Goal: Task Accomplishment & Management: Manage account settings

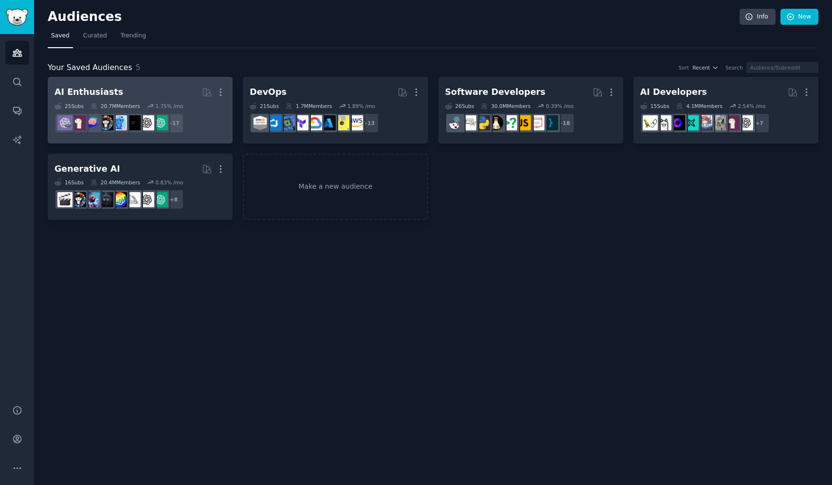
click at [145, 93] on h2 "AI Enthusiasts More" at bounding box center [140, 92] width 171 height 17
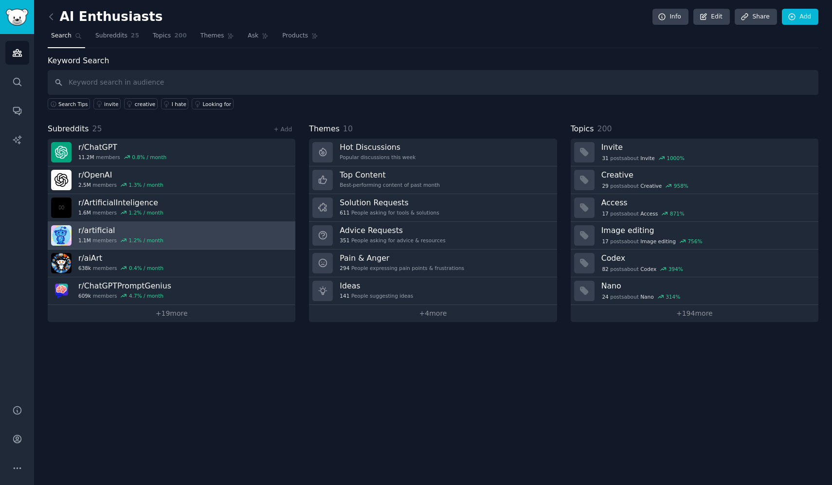
click at [168, 230] on link "r/ artificial 1.1M members 1.2 % / month" at bounding box center [172, 236] width 248 height 28
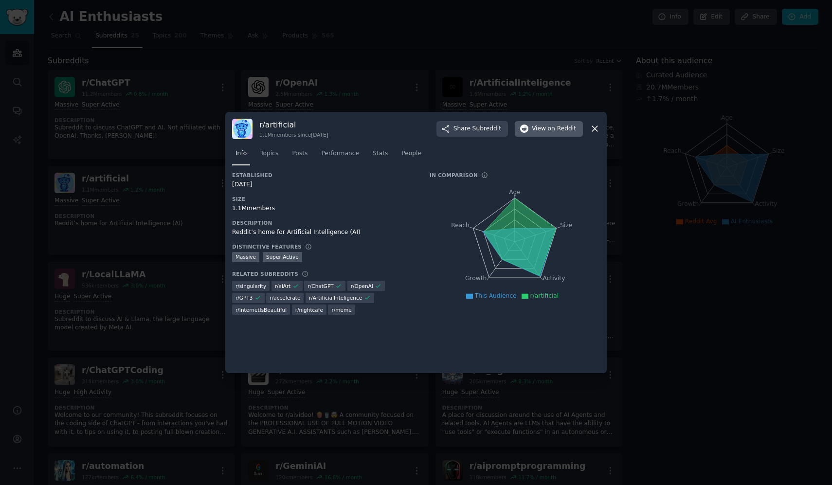
click at [556, 132] on span "on Reddit" at bounding box center [562, 129] width 28 height 9
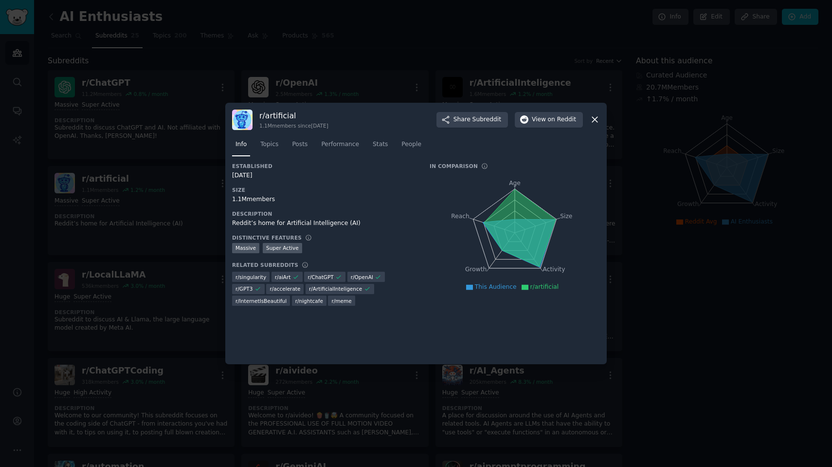
click at [279, 64] on div at bounding box center [416, 233] width 832 height 467
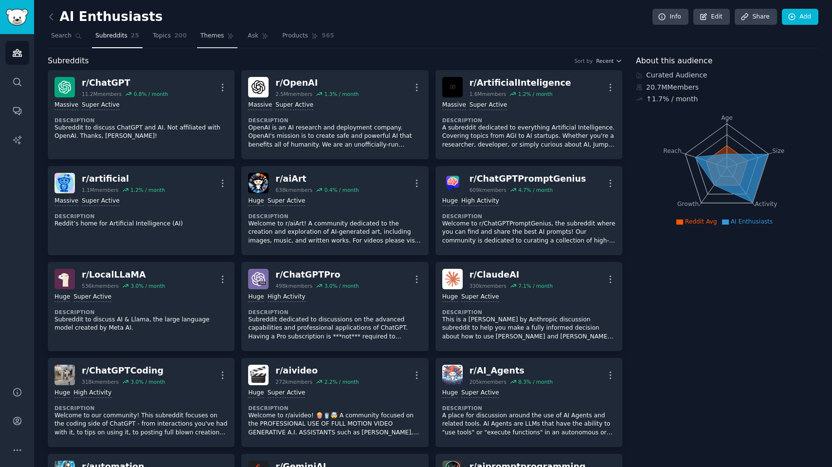
click at [201, 33] on span "Themes" at bounding box center [213, 36] width 24 height 9
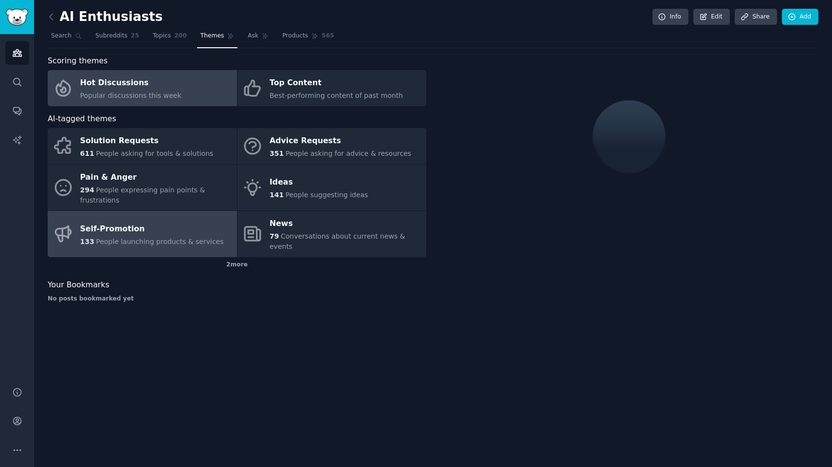
click at [156, 222] on div "Self-Promotion" at bounding box center [152, 229] width 144 height 16
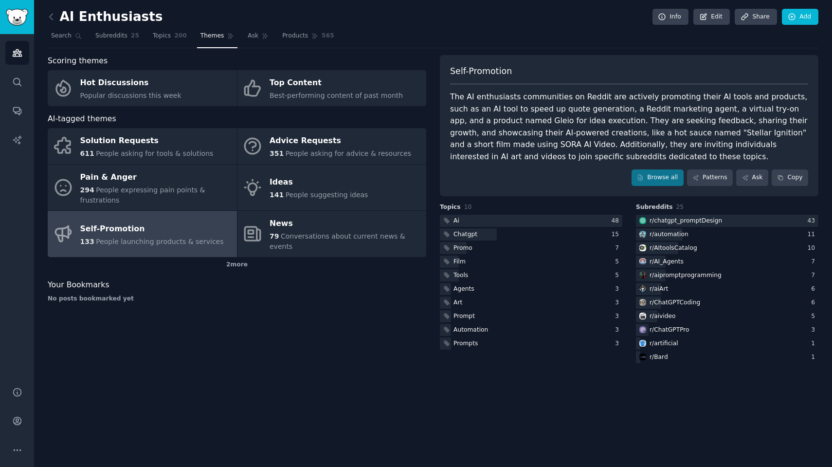
click at [386, 293] on div "Scoring themes Hot Discussions Popular discussions this week Top Content Best-p…" at bounding box center [237, 210] width 379 height 310
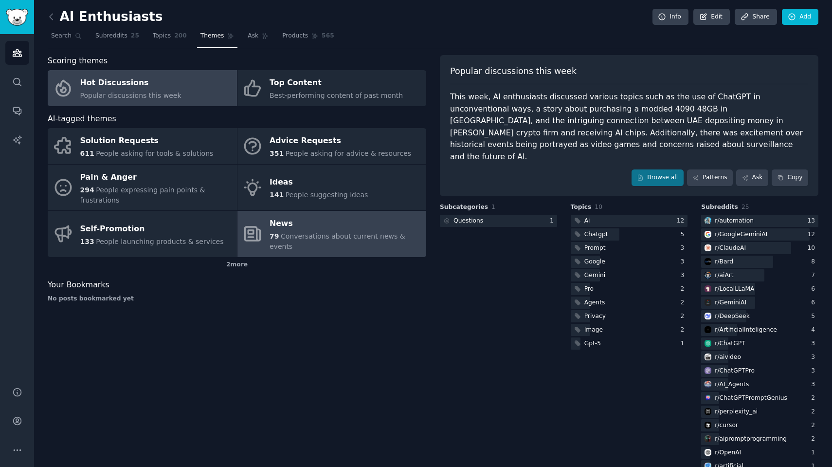
click at [266, 214] on link "News 79 Conversations about current news & events" at bounding box center [332, 234] width 189 height 46
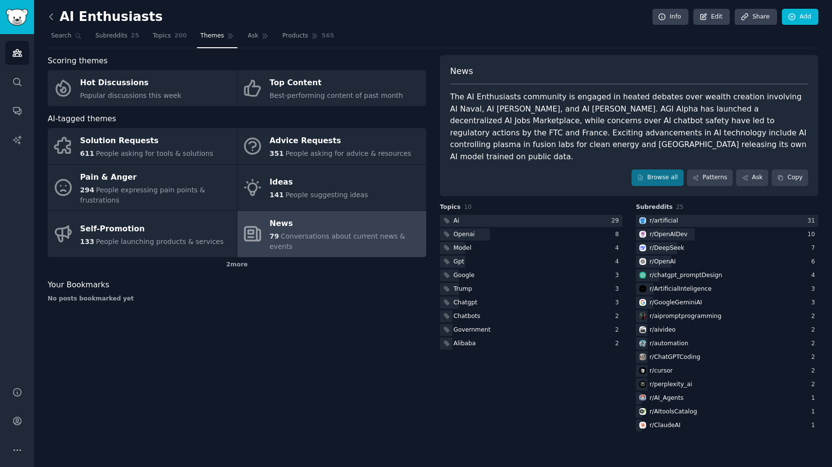
click at [52, 21] on icon at bounding box center [51, 17] width 10 height 10
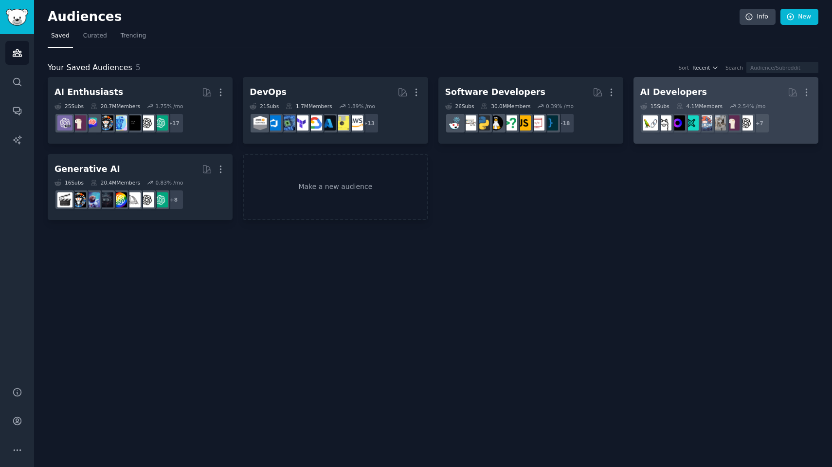
click at [646, 86] on div "AI Developers" at bounding box center [674, 92] width 67 height 12
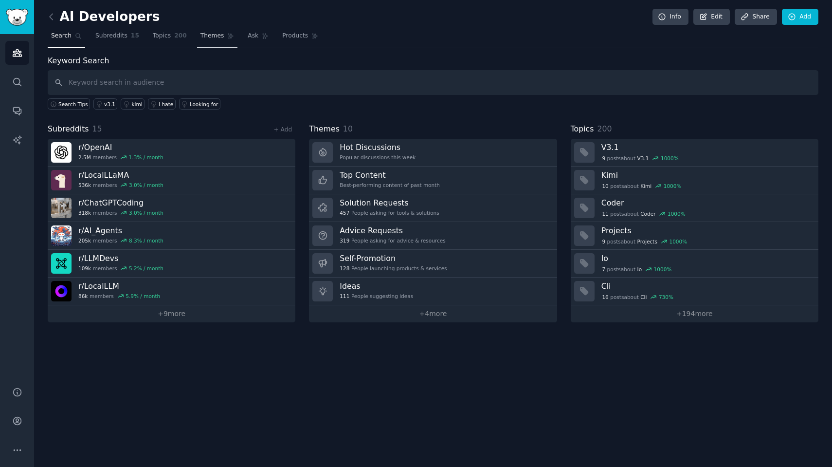
click at [201, 35] on span "Themes" at bounding box center [213, 36] width 24 height 9
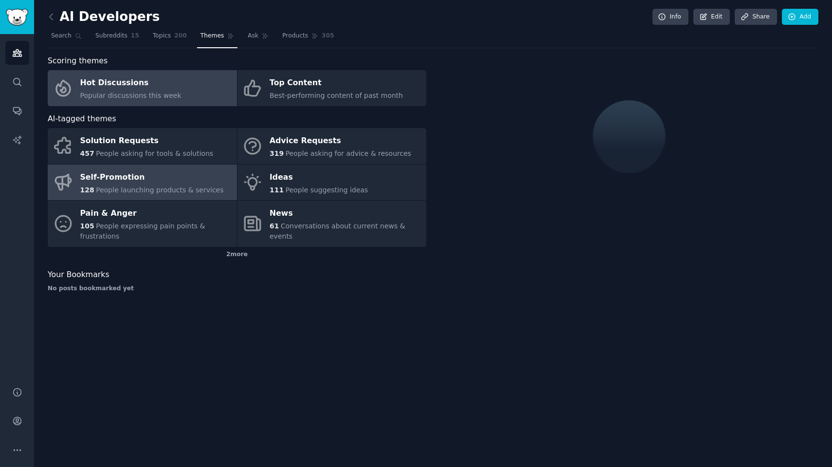
click at [134, 178] on div "Self-Promotion" at bounding box center [152, 177] width 144 height 16
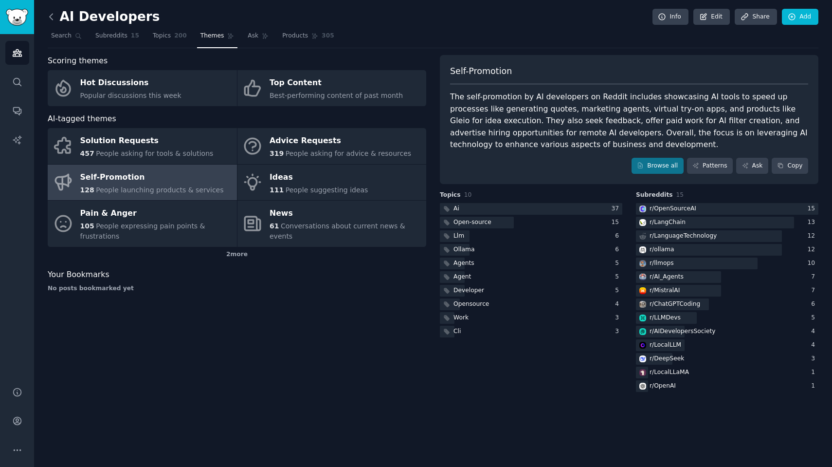
click at [50, 19] on icon at bounding box center [51, 17] width 10 height 10
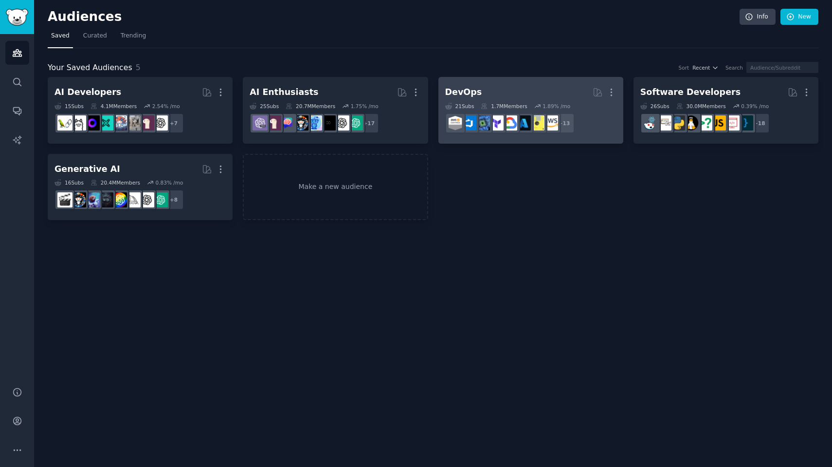
click at [528, 93] on h2 "DevOps More" at bounding box center [530, 92] width 171 height 17
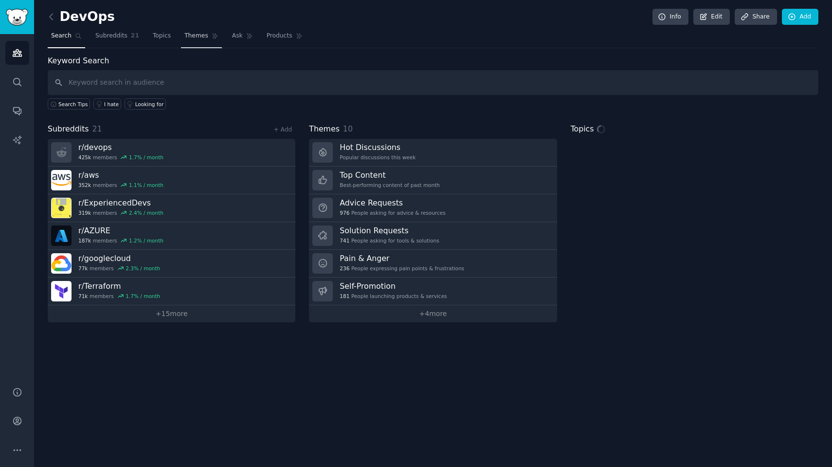
click at [196, 42] on link "Themes" at bounding box center [201, 38] width 41 height 20
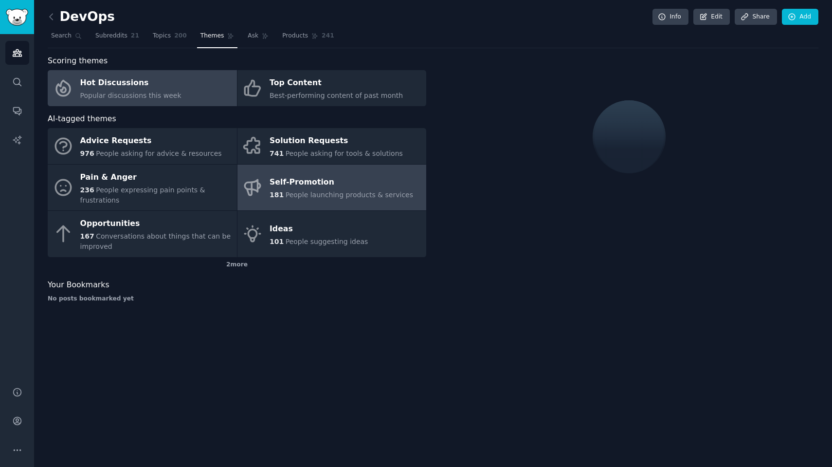
click at [318, 183] on div "Self-Promotion" at bounding box center [342, 183] width 144 height 16
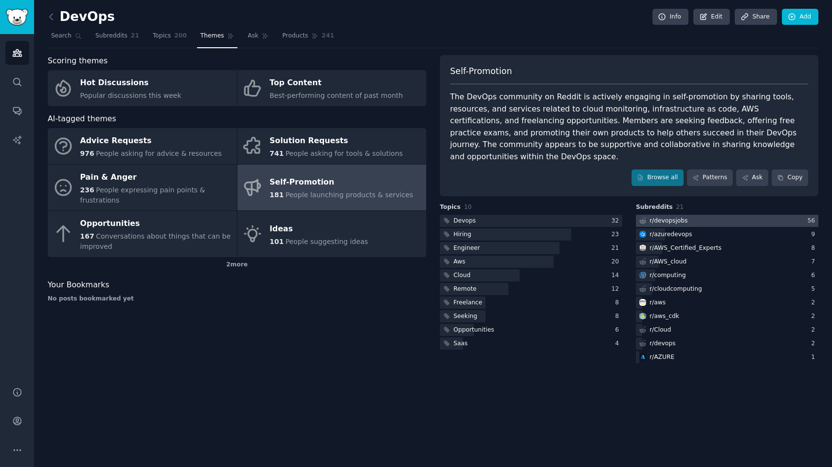
click at [658, 217] on div "r/ devopsjobs" at bounding box center [669, 221] width 38 height 9
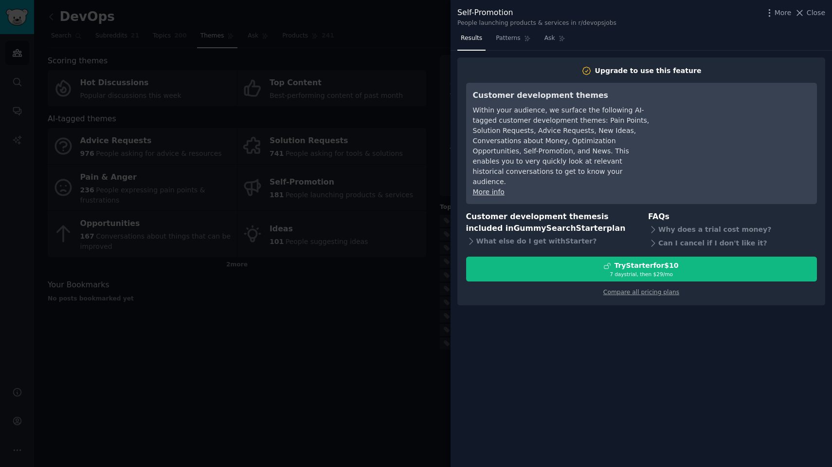
click at [391, 326] on div at bounding box center [416, 233] width 832 height 467
click at [72, 22] on div at bounding box center [416, 233] width 832 height 467
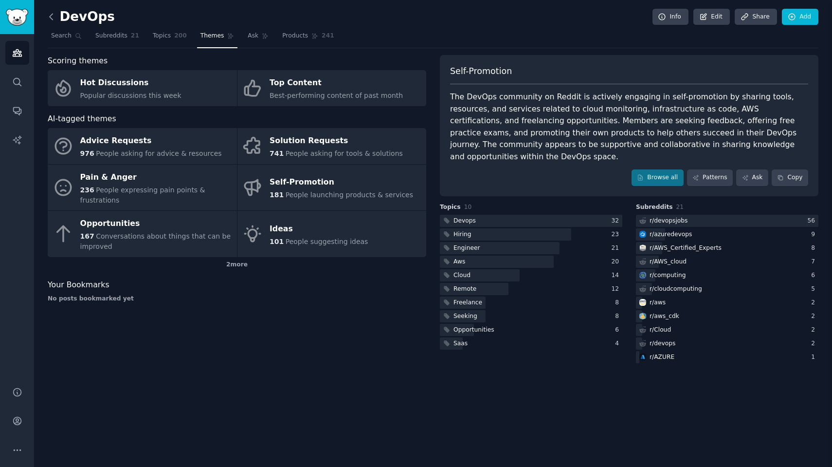
click at [50, 21] on icon at bounding box center [51, 17] width 10 height 10
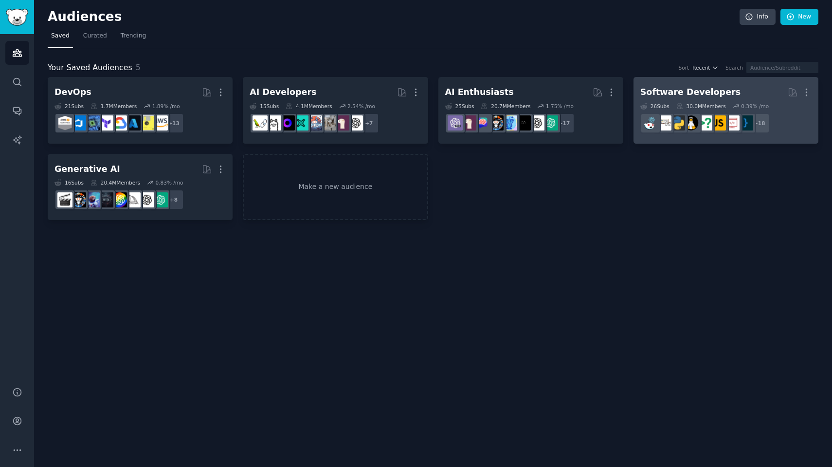
click at [736, 93] on h2 "Software Developers More" at bounding box center [726, 92] width 171 height 17
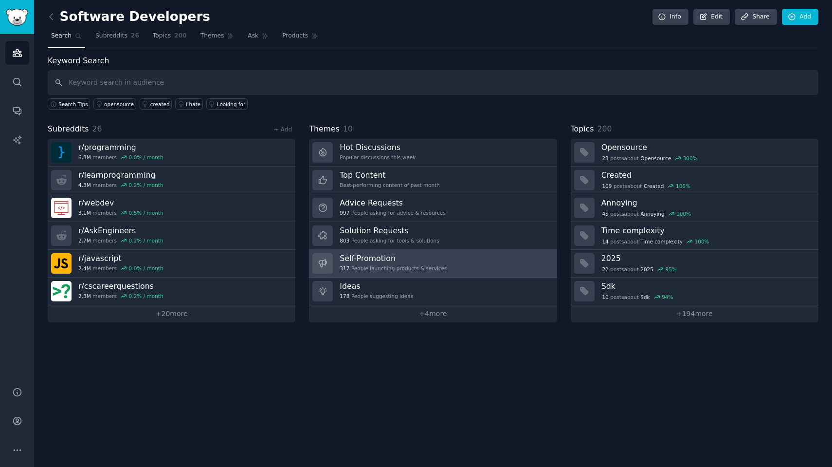
click at [341, 258] on h3 "Self-Promotion" at bounding box center [393, 258] width 107 height 10
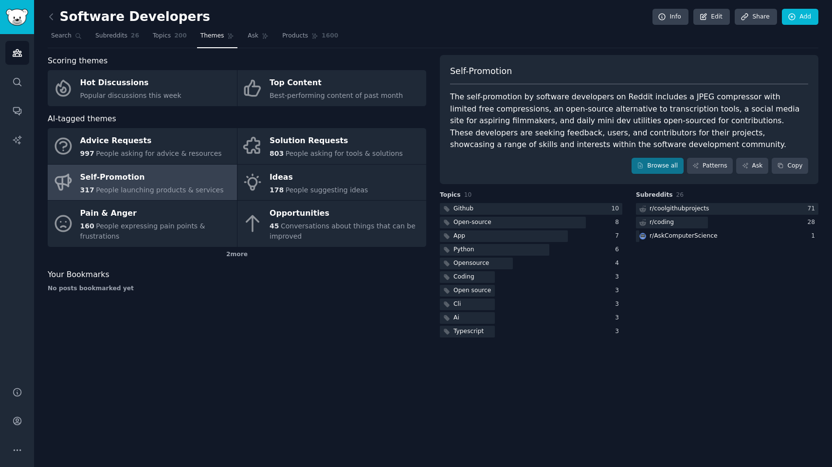
click at [57, 18] on link at bounding box center [54, 17] width 12 height 16
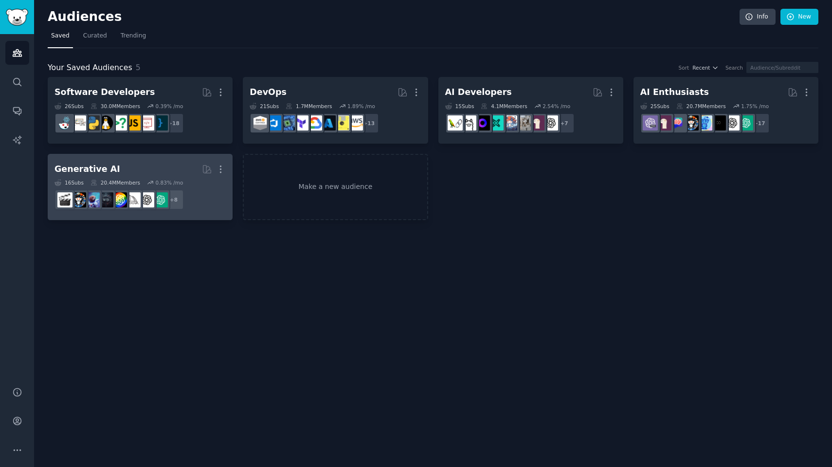
click at [159, 175] on h2 "Generative AI More" at bounding box center [140, 169] width 171 height 17
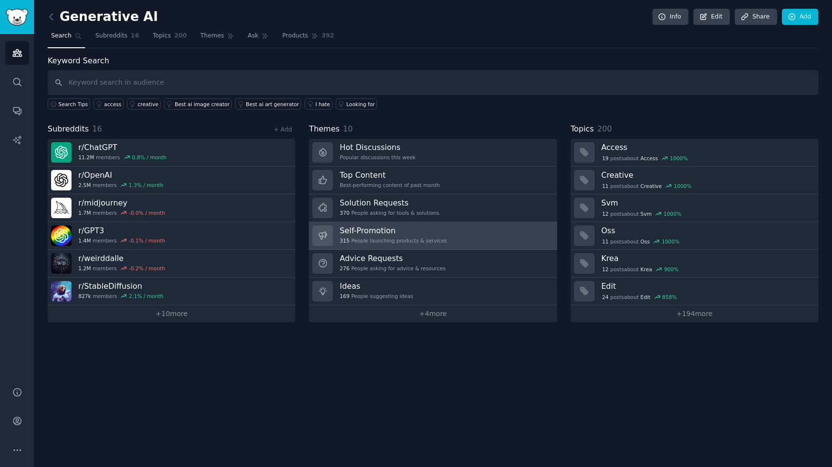
click at [438, 231] on h3 "Self-Promotion" at bounding box center [393, 230] width 107 height 10
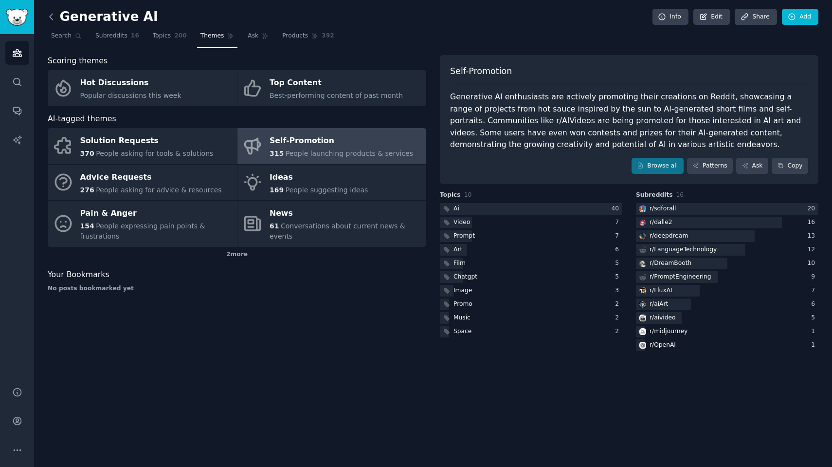
click at [50, 16] on icon at bounding box center [51, 17] width 3 height 6
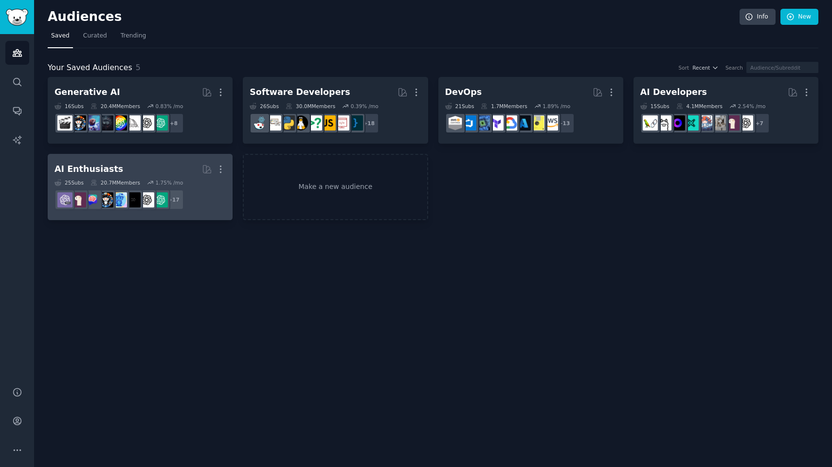
click at [172, 166] on h2 "AI Enthusiasts More" at bounding box center [140, 169] width 171 height 17
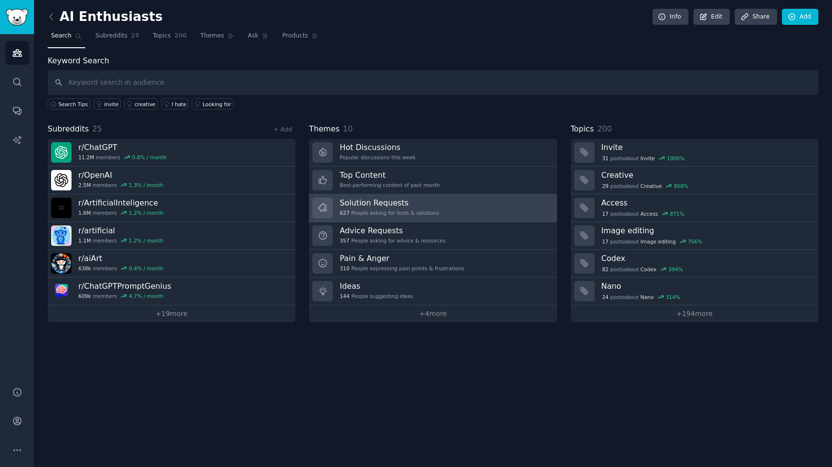
click at [367, 211] on div "627 People asking for tools & solutions" at bounding box center [389, 212] width 99 height 7
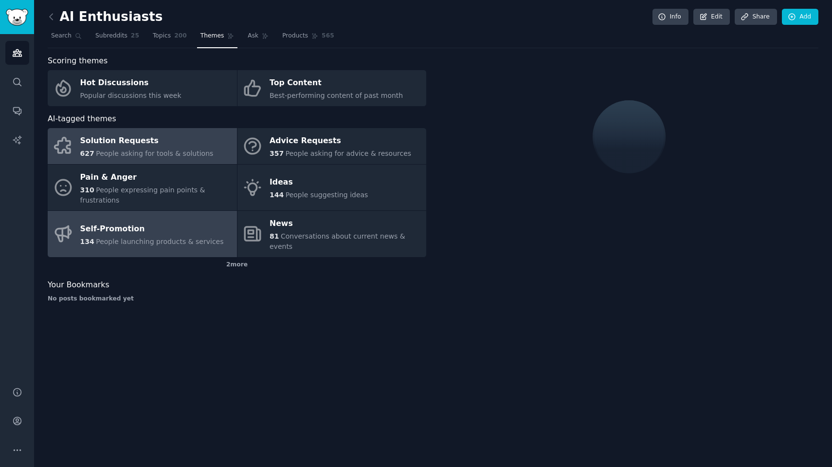
click at [172, 211] on link "Self-Promotion 134 People launching products & services" at bounding box center [142, 234] width 189 height 46
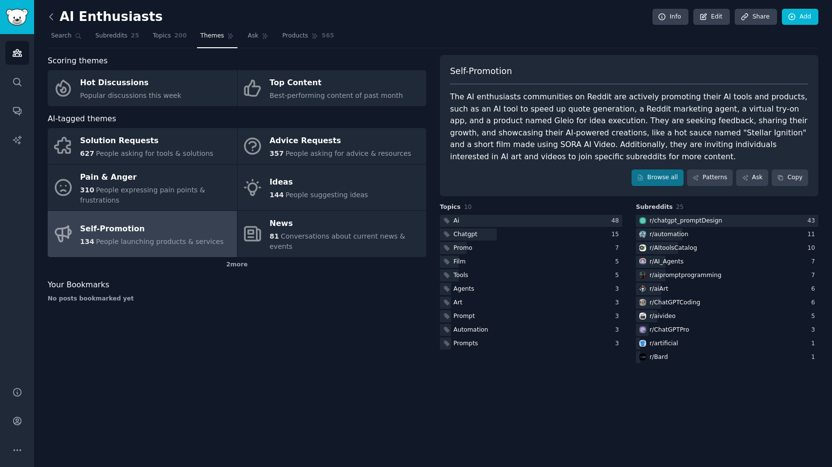
click at [52, 18] on icon at bounding box center [51, 17] width 10 height 10
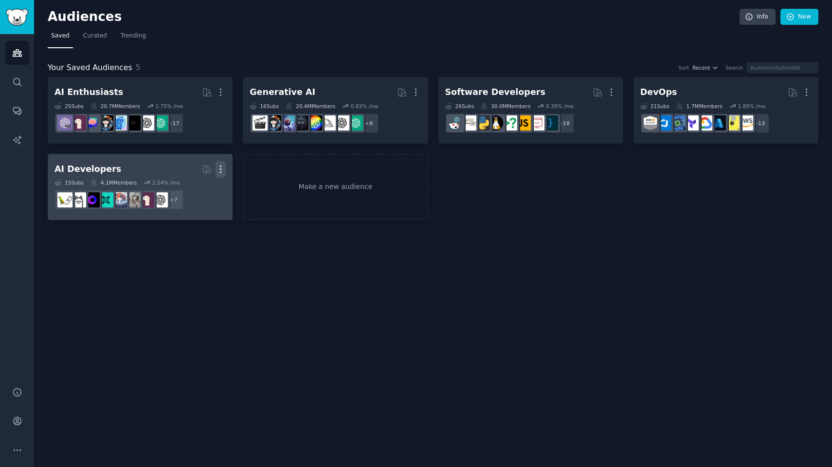
click at [223, 170] on icon "button" at bounding box center [221, 169] width 10 height 10
click at [202, 188] on p "Delete" at bounding box center [194, 190] width 22 height 10
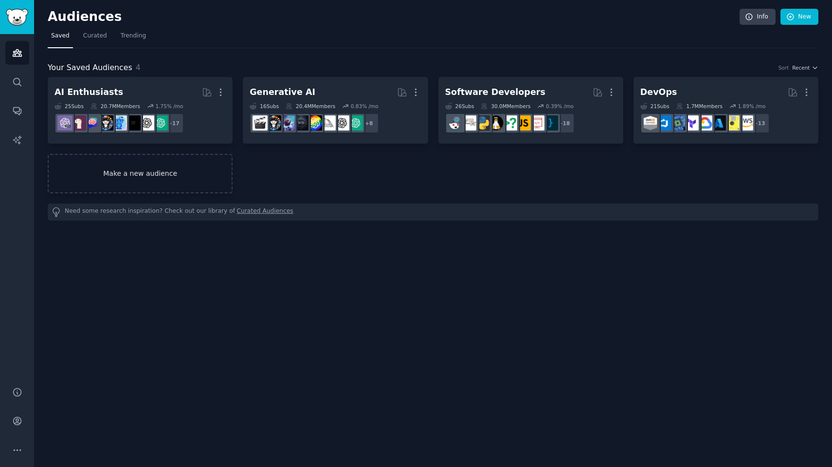
click at [184, 182] on link "Make a new audience" at bounding box center [140, 173] width 185 height 39
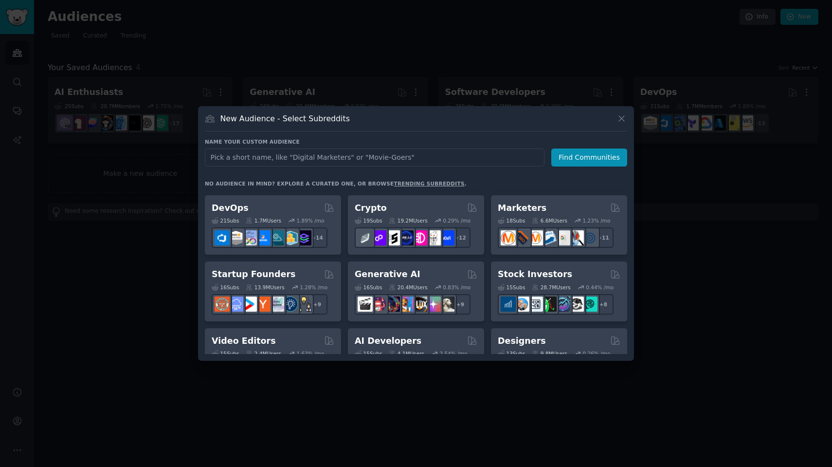
scroll to position [66, 0]
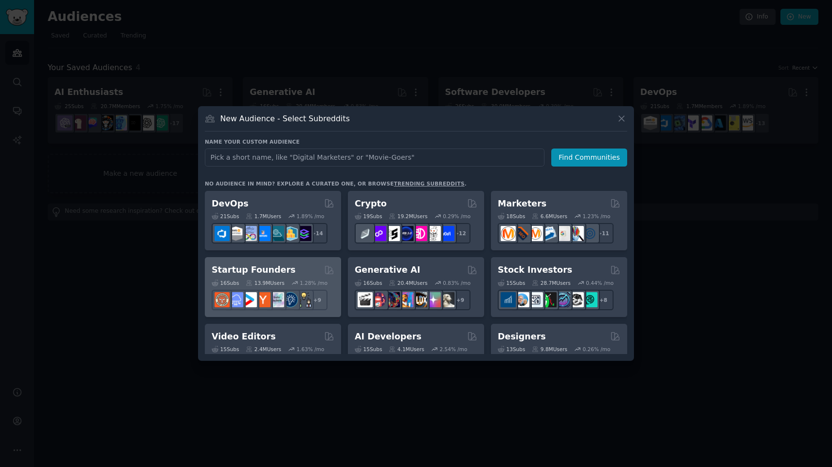
click at [296, 269] on div "Startup Founders Curated by GummySearch" at bounding box center [273, 270] width 123 height 12
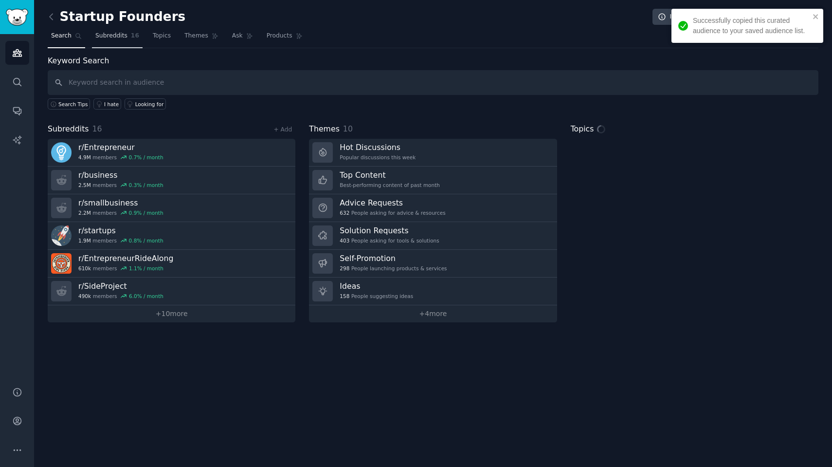
click at [110, 35] on span "Subreddits" at bounding box center [111, 36] width 32 height 9
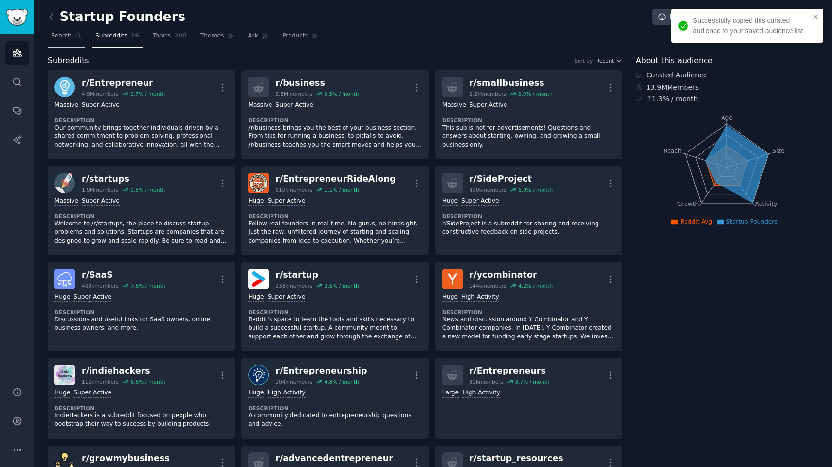
click at [71, 40] on link "Search" at bounding box center [66, 38] width 37 height 20
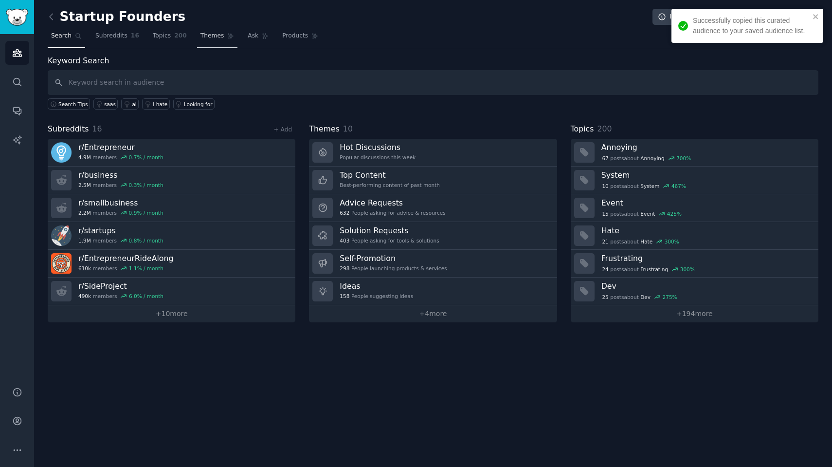
click at [206, 35] on span "Themes" at bounding box center [213, 36] width 24 height 9
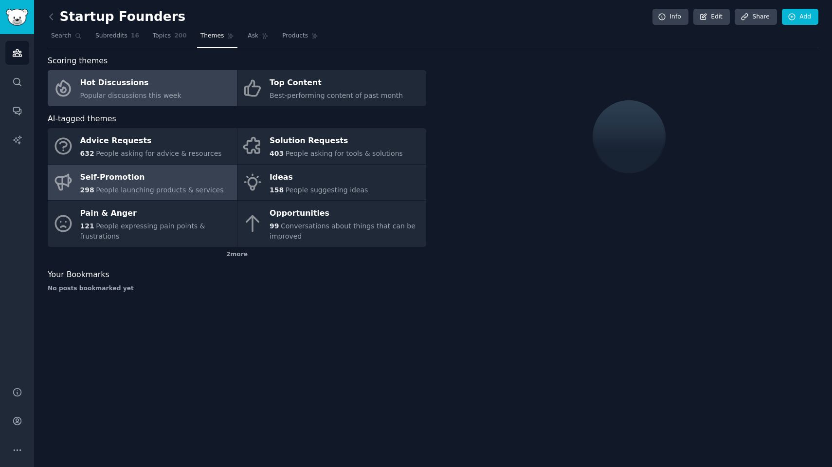
click at [162, 182] on div "Self-Promotion" at bounding box center [152, 177] width 144 height 16
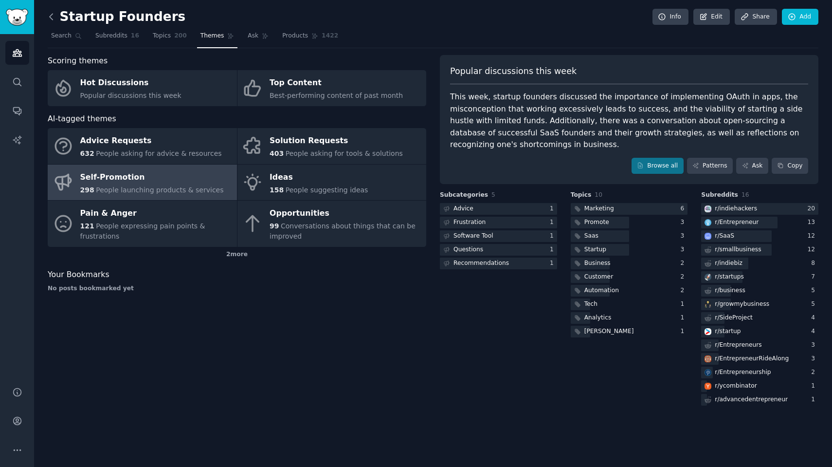
click at [53, 18] on icon at bounding box center [51, 17] width 10 height 10
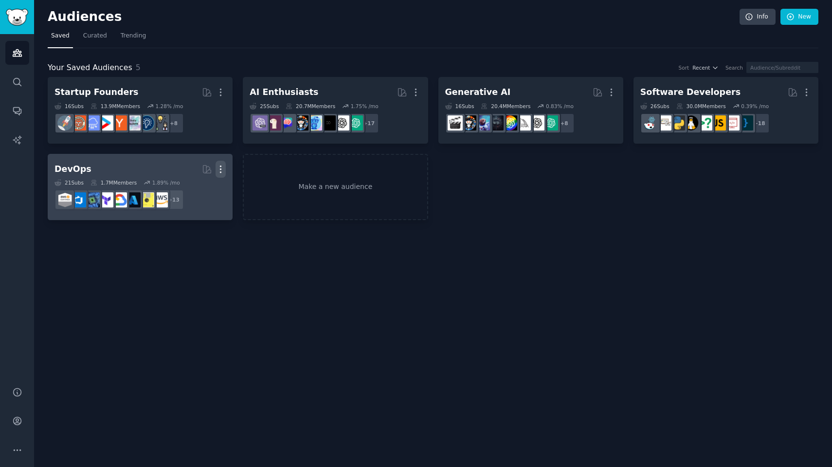
click at [218, 167] on icon "button" at bounding box center [221, 169] width 10 height 10
click at [197, 195] on div "Delete" at bounding box center [188, 189] width 46 height 20
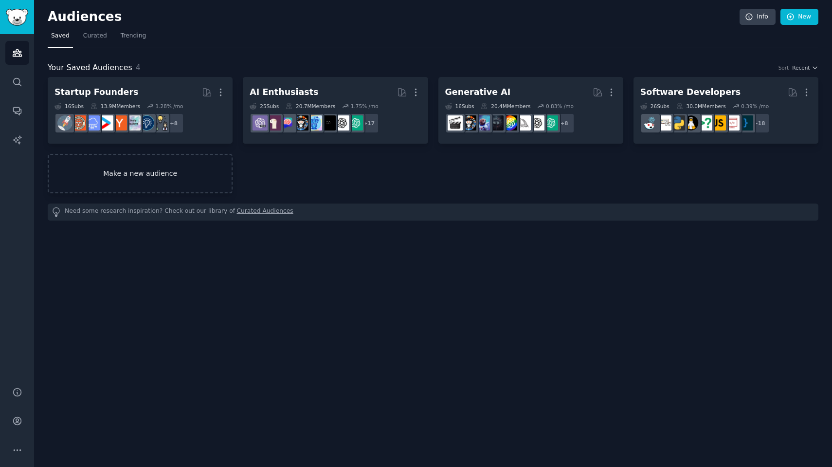
click at [171, 181] on link "Make a new audience" at bounding box center [140, 173] width 185 height 39
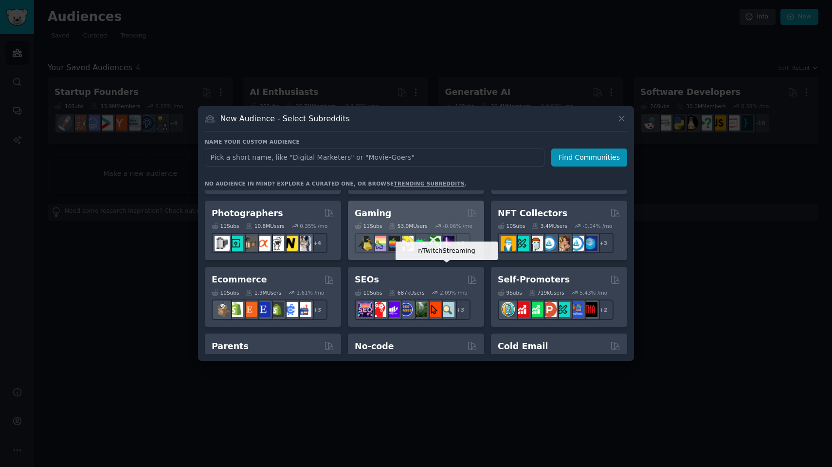
scroll to position [323, 0]
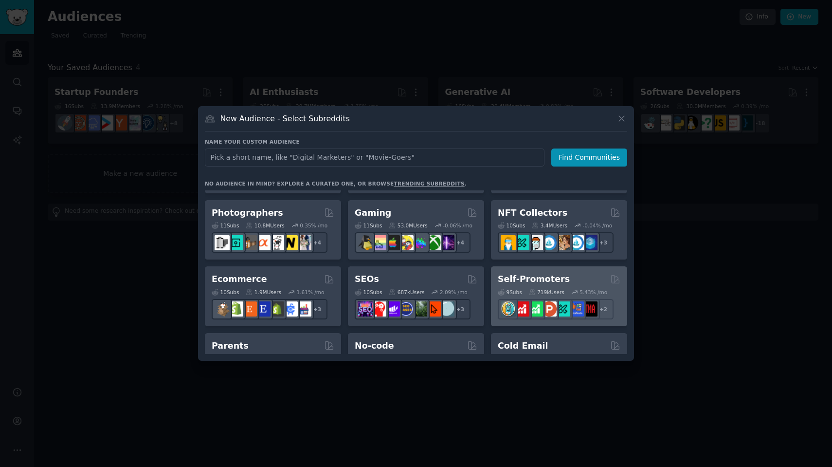
click at [506, 279] on h2 "Self-Promoters" at bounding box center [534, 279] width 72 height 12
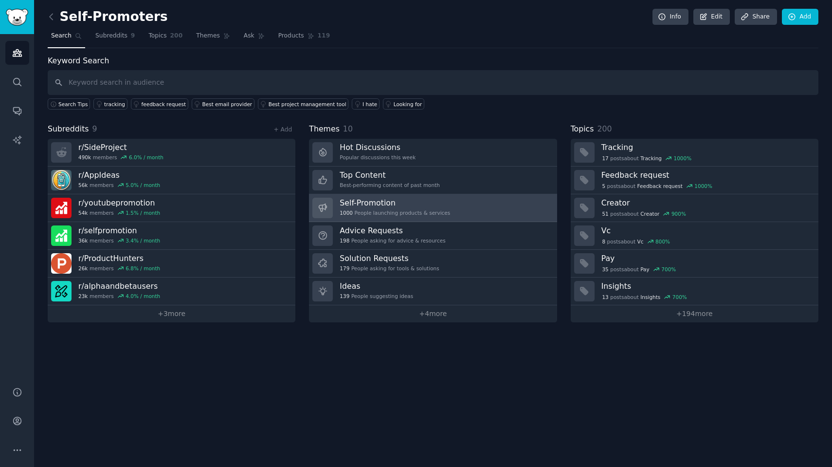
click at [369, 214] on div "1000 People launching products & services" at bounding box center [395, 212] width 111 height 7
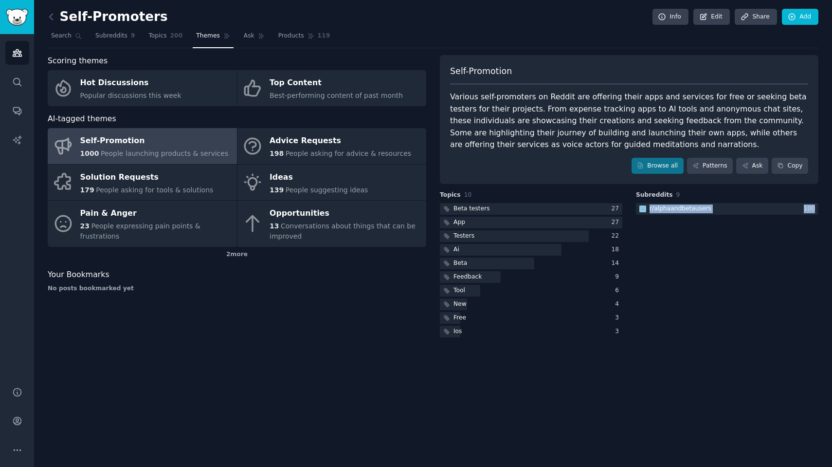
click at [784, 368] on div "Self-Promoters Info Edit Share Add Search Subreddits 9 Topics 200 Themes Ask Pr…" at bounding box center [433, 233] width 798 height 467
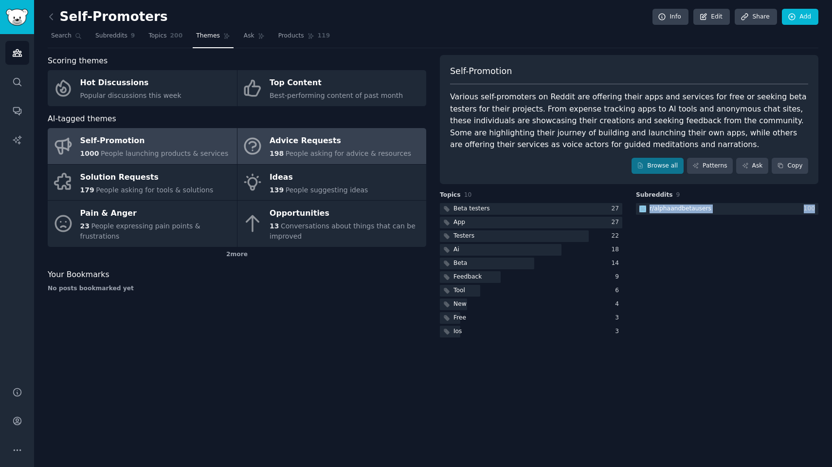
click at [258, 136] on icon at bounding box center [252, 146] width 20 height 20
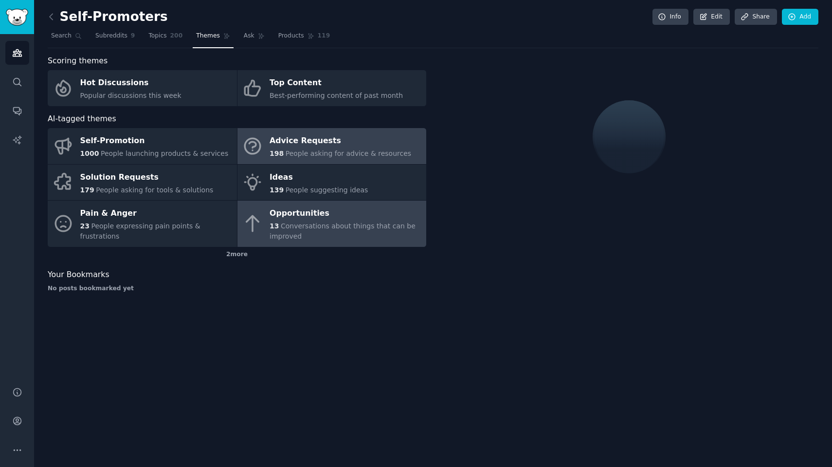
click at [267, 221] on link "Opportunities 13 Conversations about things that can be improved" at bounding box center [332, 224] width 189 height 46
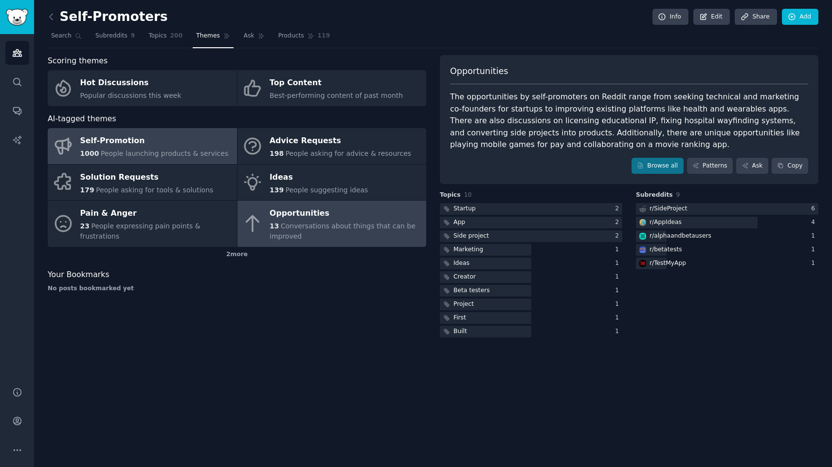
click at [198, 143] on div "Self-Promotion" at bounding box center [154, 141] width 148 height 16
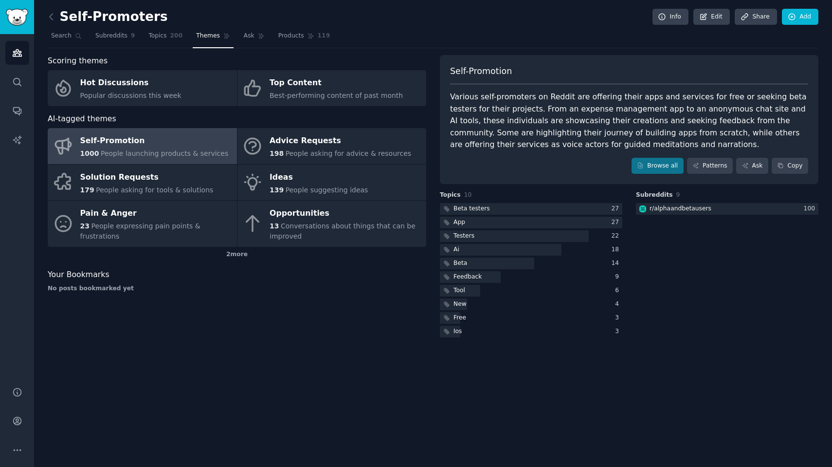
click at [669, 151] on div "Self-Promotion Various self-promoters on Reddit are offering their apps and ser…" at bounding box center [629, 119] width 379 height 129
click at [665, 162] on link "Browse all" at bounding box center [658, 166] width 52 height 17
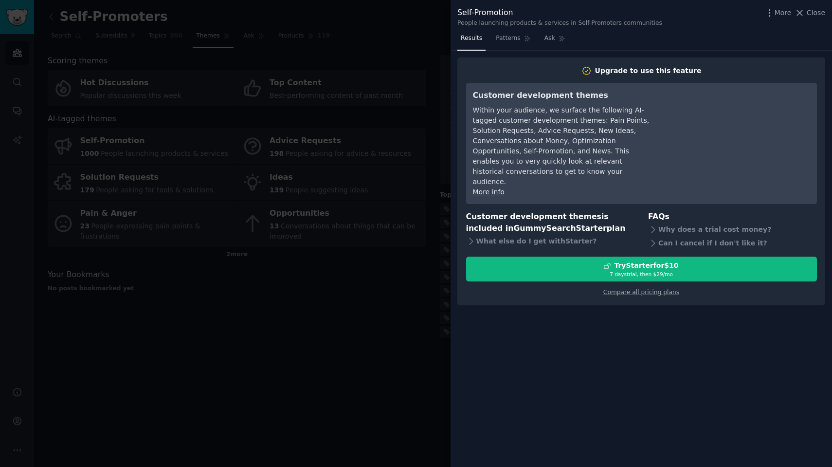
click at [367, 206] on div at bounding box center [416, 233] width 832 height 467
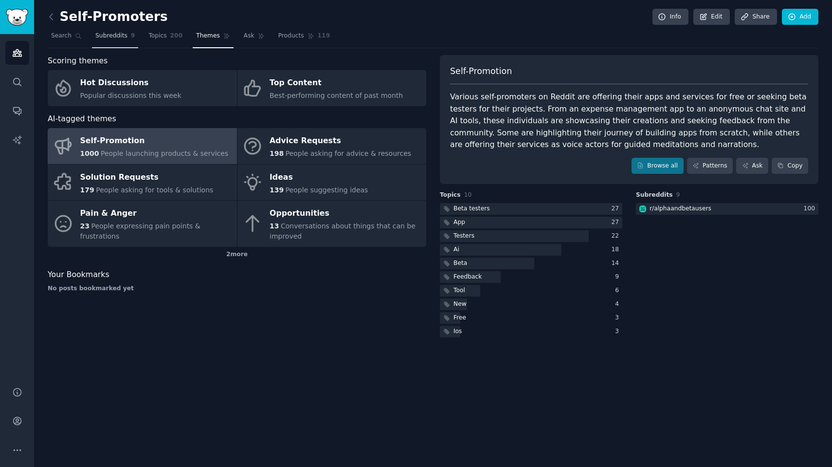
click at [121, 34] on span "Subreddits" at bounding box center [111, 36] width 32 height 9
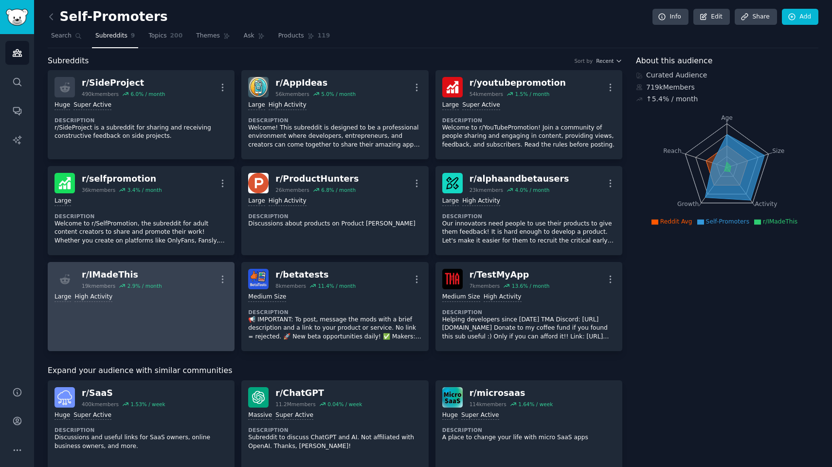
click at [172, 279] on div "r/ IMadeThis 19k members 2.9 % / month More" at bounding box center [141, 279] width 173 height 20
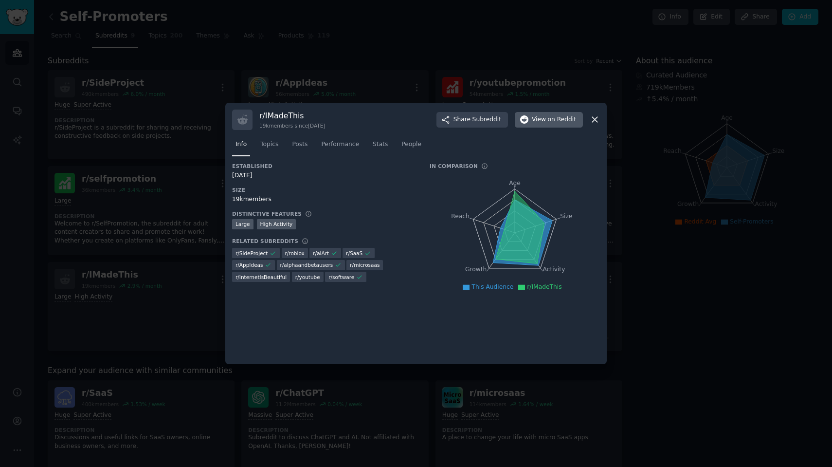
click at [536, 121] on span "View on Reddit" at bounding box center [554, 119] width 44 height 9
click at [416, 55] on div at bounding box center [416, 233] width 832 height 467
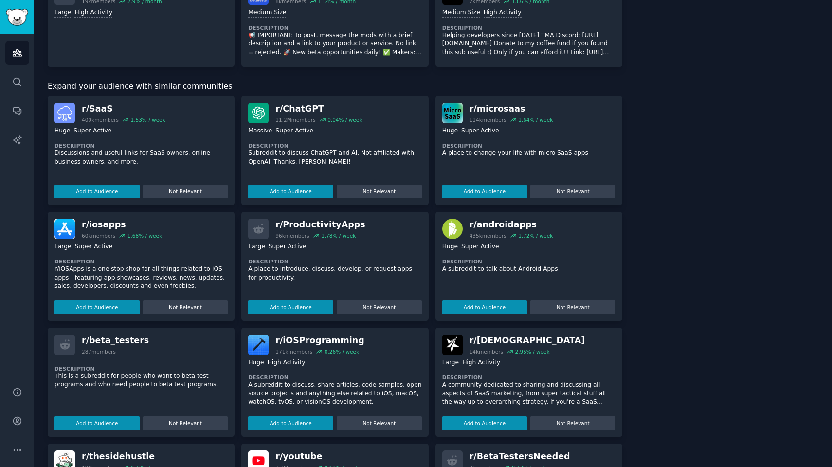
scroll to position [286, 0]
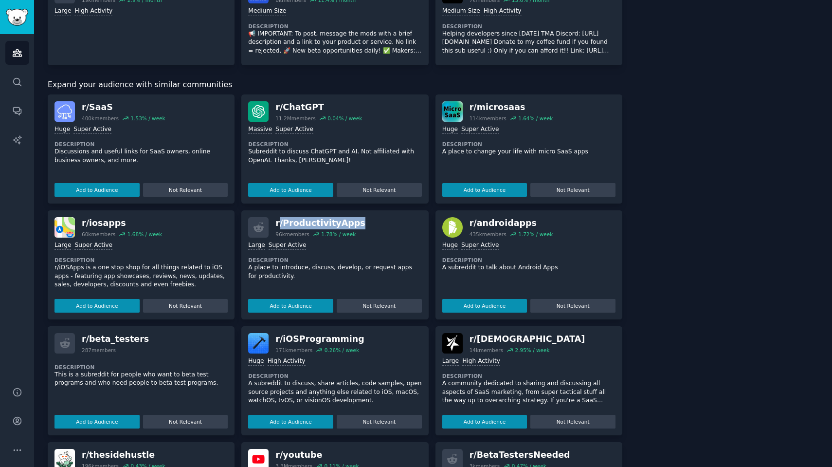
drag, startPoint x: 278, startPoint y: 217, endPoint x: 351, endPoint y: 216, distance: 73.0
click at [351, 217] on div "r/ ProductivityApps" at bounding box center [321, 223] width 90 height 12
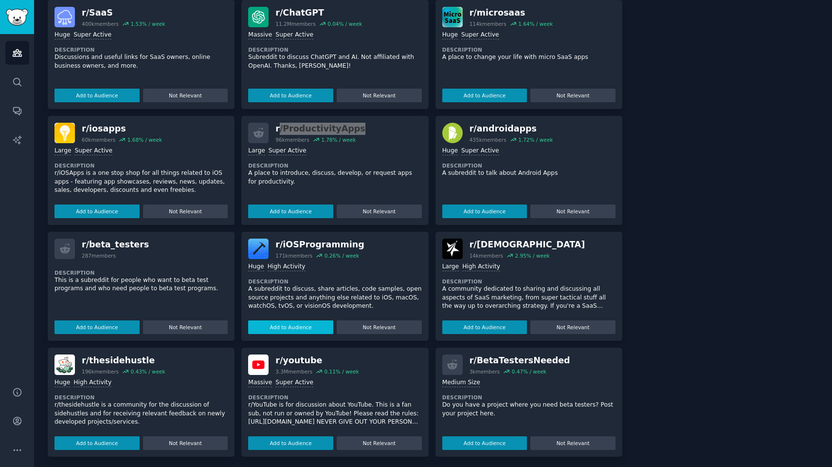
scroll to position [380, 0]
click at [266, 129] on div at bounding box center [258, 133] width 20 height 20
click at [291, 123] on div "r/ ProductivityApps" at bounding box center [321, 129] width 90 height 12
click at [294, 125] on div "r/ ProductivityApps" at bounding box center [321, 129] width 90 height 12
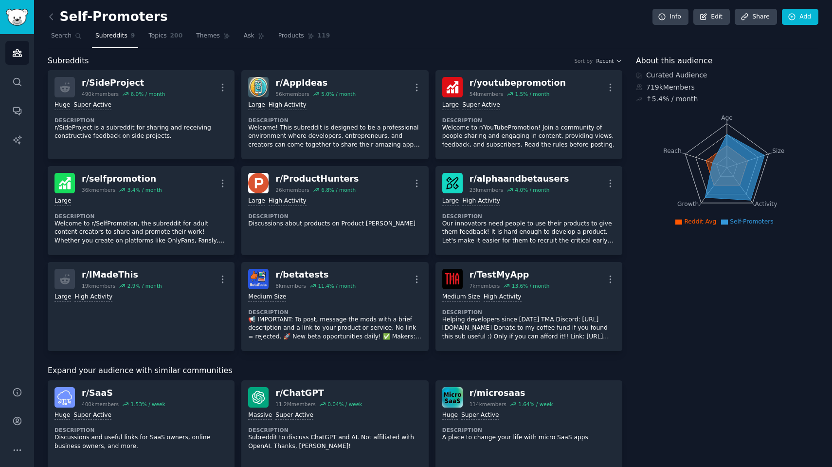
click at [46, 17] on div "Self-Promoters Info Edit Share Add Search Subreddits 9 Topics 200 Themes Ask Pr…" at bounding box center [433, 425] width 798 height 850
click at [50, 18] on icon at bounding box center [51, 17] width 10 height 10
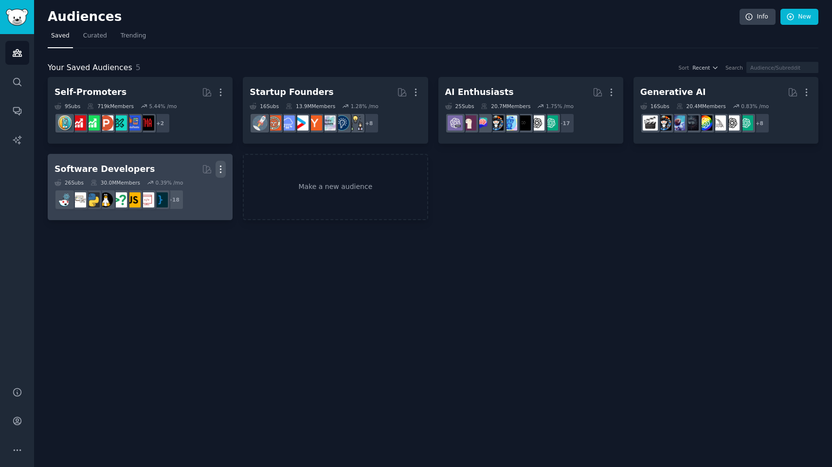
drag, startPoint x: 241, startPoint y: 52, endPoint x: 221, endPoint y: 169, distance: 119.7
click at [221, 169] on icon "button" at bounding box center [221, 169] width 10 height 10
click at [200, 191] on p "Delete" at bounding box center [194, 190] width 22 height 10
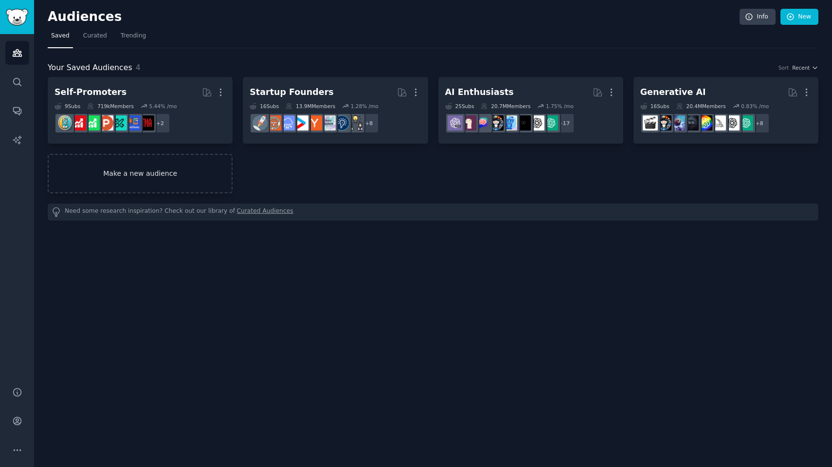
click at [154, 176] on link "Make a new audience" at bounding box center [140, 173] width 185 height 39
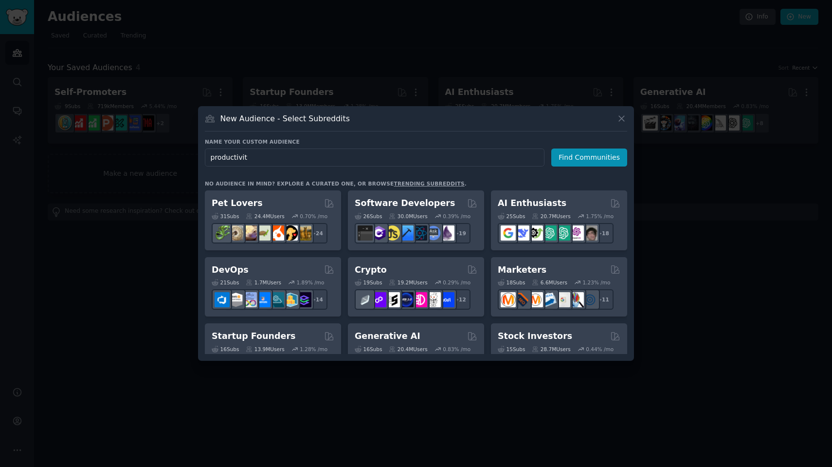
type input "productivity"
click at [591, 157] on button "Find Communities" at bounding box center [590, 157] width 76 height 18
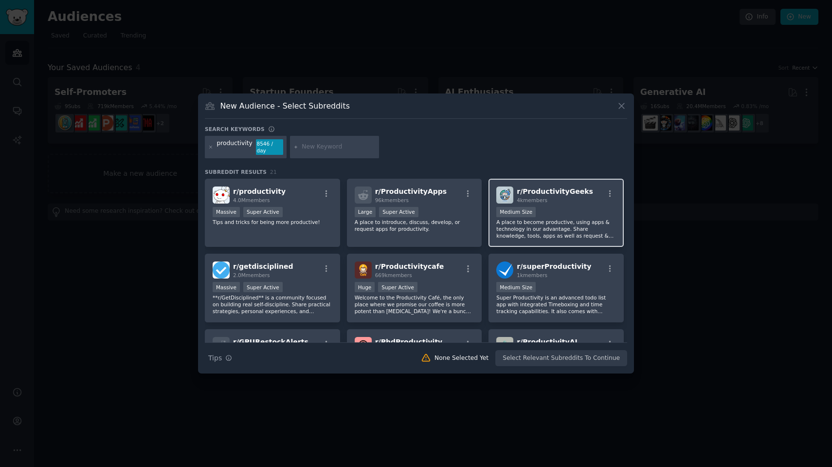
click at [522, 192] on span "r/ ProductivityGeeks" at bounding box center [555, 191] width 76 height 8
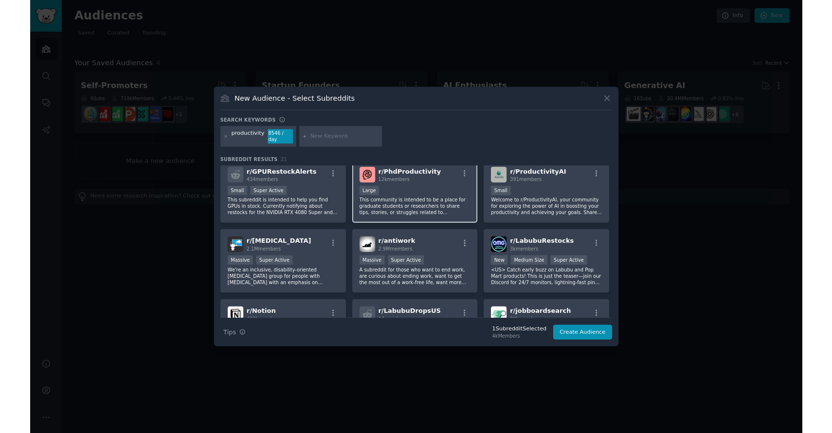
scroll to position [158, 0]
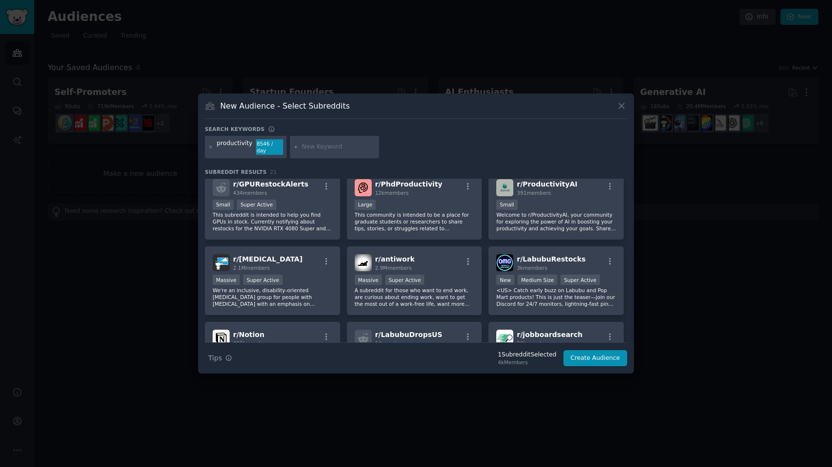
click at [621, 109] on icon at bounding box center [622, 106] width 10 height 10
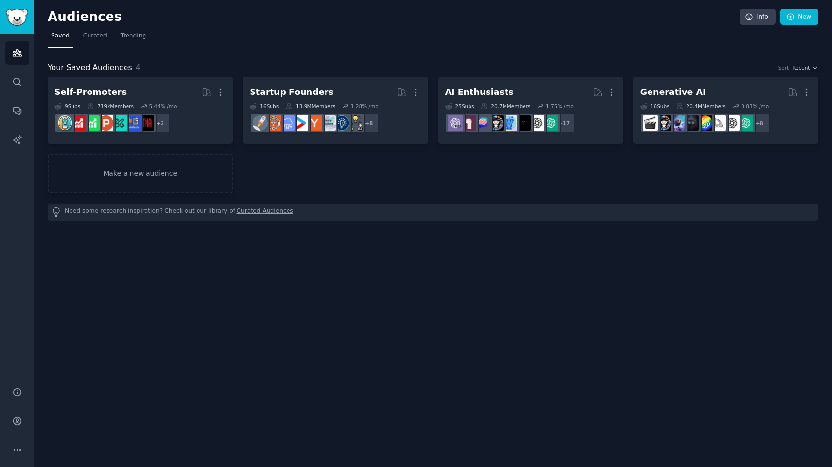
click at [629, 43] on nav "Saved Curated Trending" at bounding box center [433, 38] width 771 height 20
